Goal: Check status

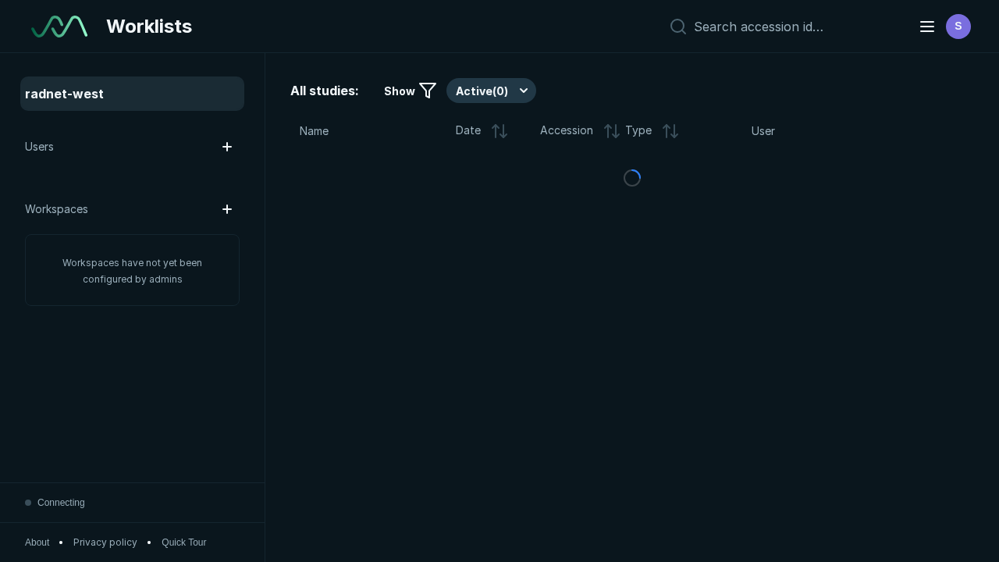
scroll to position [4263, 6503]
